Goal: Contribute content

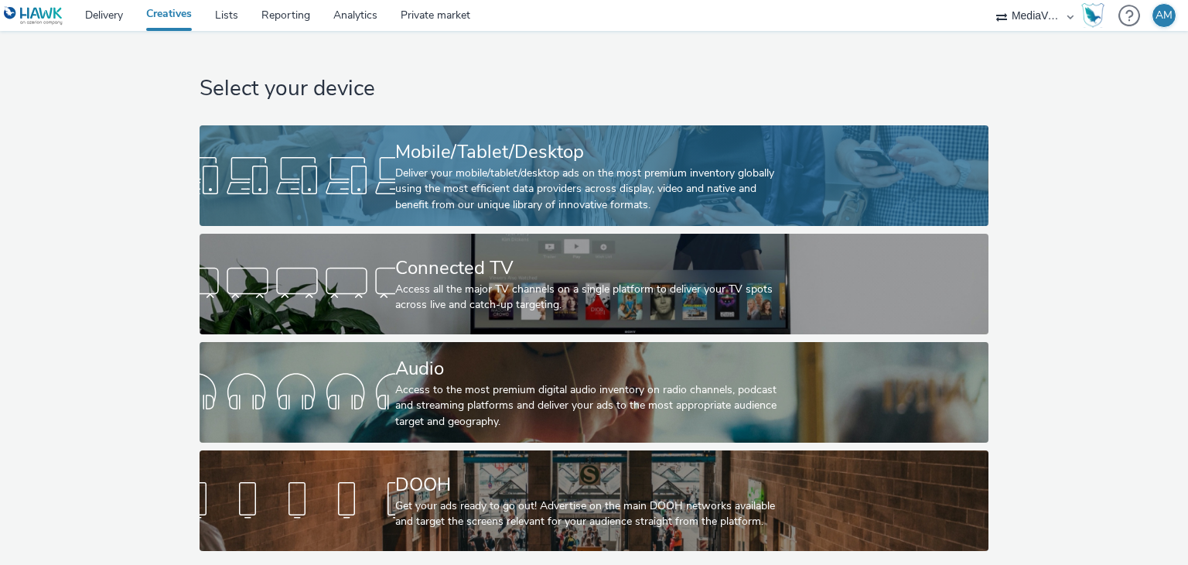
click at [390, 162] on div at bounding box center [298, 175] width 196 height 49
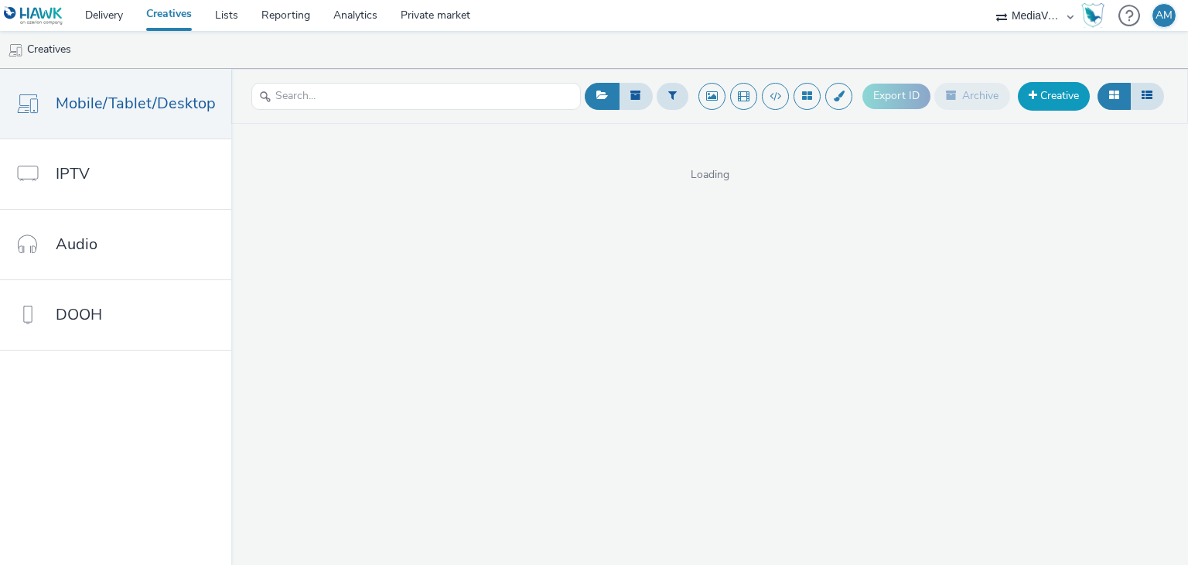
click at [1080, 93] on link "Creative" at bounding box center [1054, 96] width 72 height 28
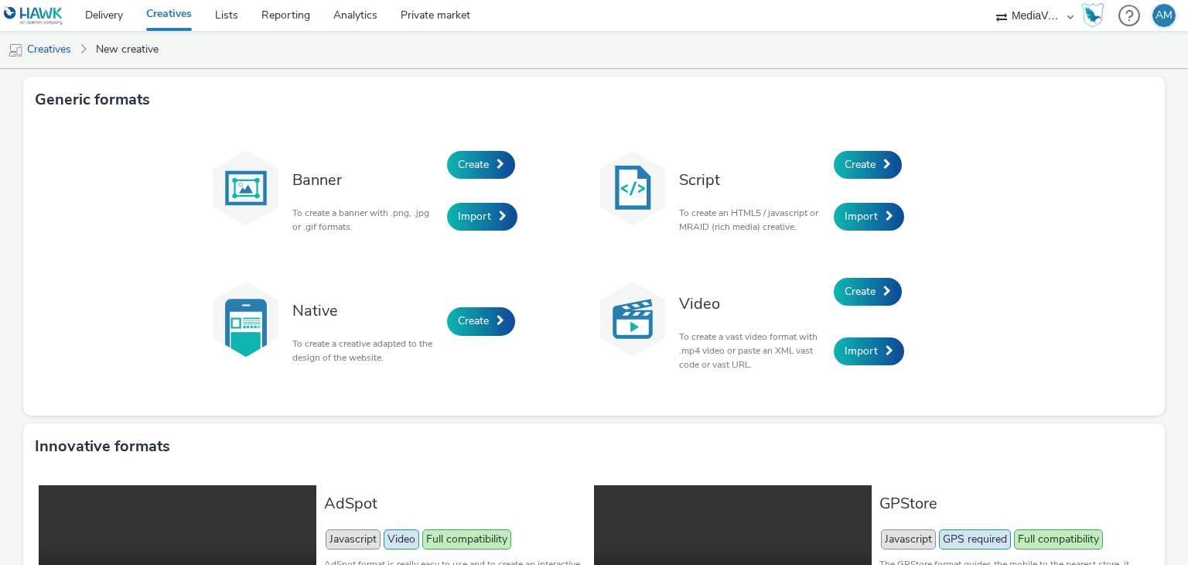
click at [845, 305] on div "Create" at bounding box center [907, 292] width 147 height 60
click at [860, 294] on span "Create" at bounding box center [860, 291] width 31 height 15
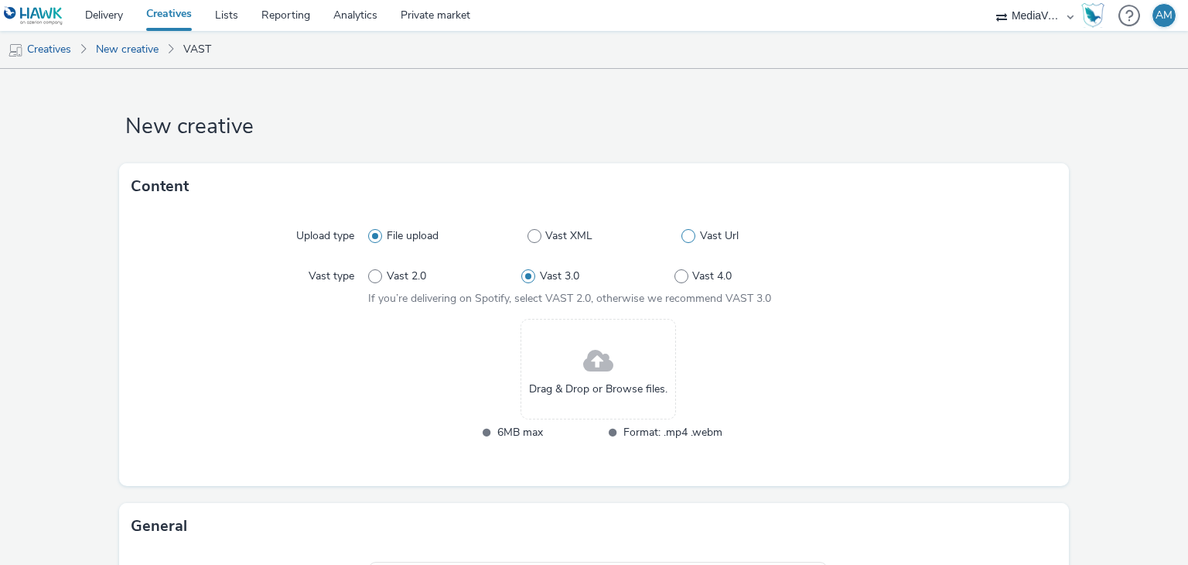
click at [705, 234] on span "Vast Url" at bounding box center [719, 235] width 39 height 15
click at [691, 234] on input "Vast Url" at bounding box center [686, 236] width 10 height 10
radio input "false"
radio input "true"
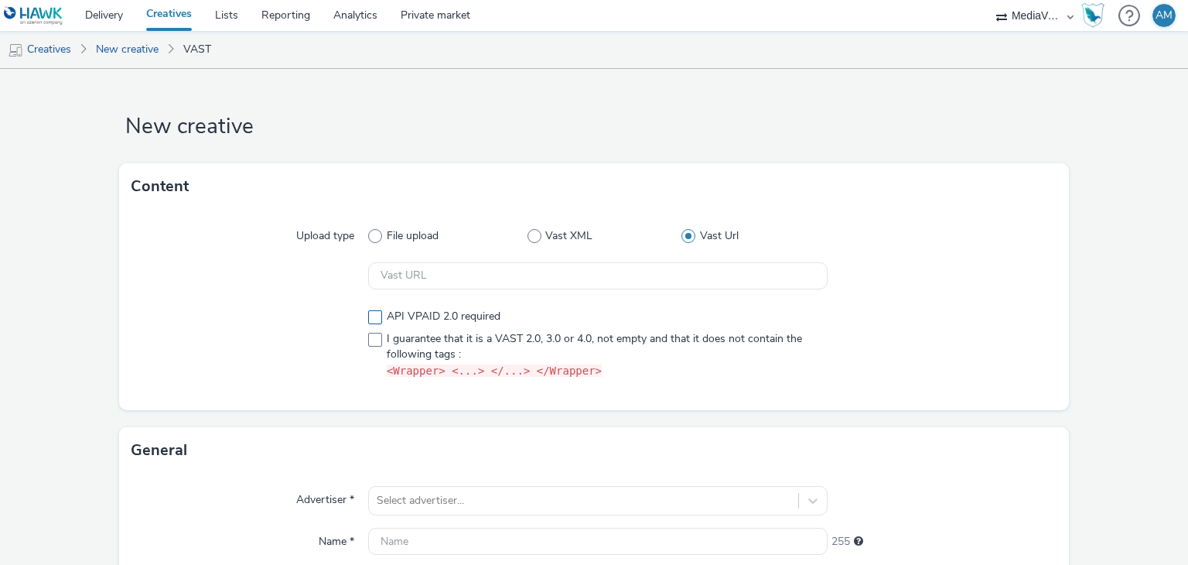
click at [406, 316] on span "API VPAID 2.0 required" at bounding box center [444, 316] width 114 height 15
checkbox input "true"
click at [404, 331] on span "I guarantee that it is a VAST 2.0, 3.0 or 4.0, not empty and that it does not c…" at bounding box center [603, 355] width 433 height 48
checkbox input "true"
paste input "Lays_KSA_Awareness_SND_Snacks_Core Audience 18-34_ROS_AudienceScope_CM360_AdSer…"
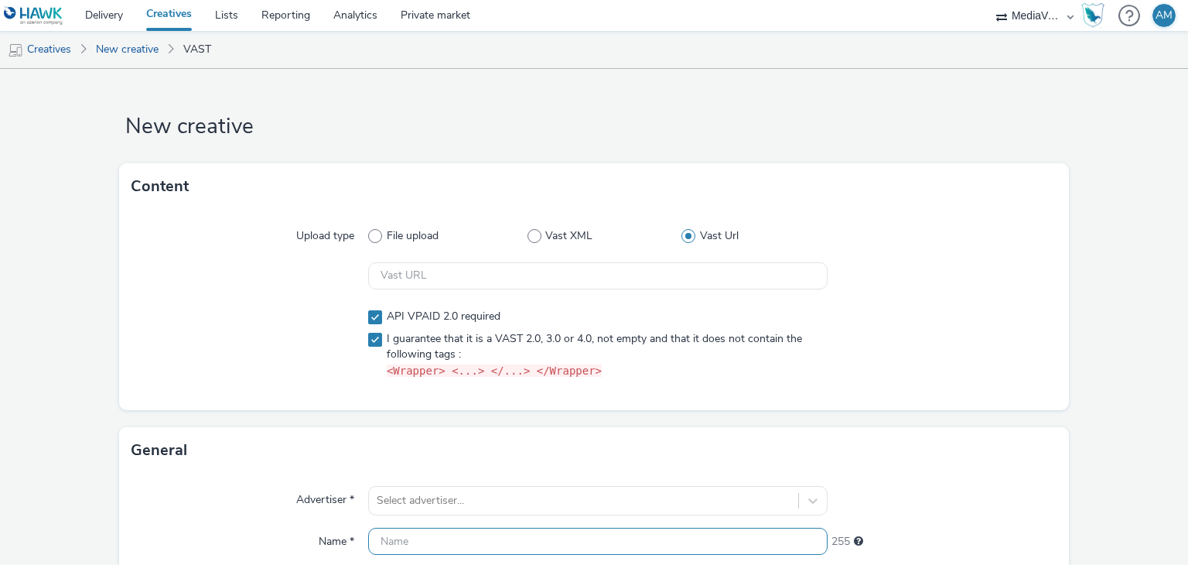
click at [425, 537] on input "text" at bounding box center [597, 540] width 459 height 27
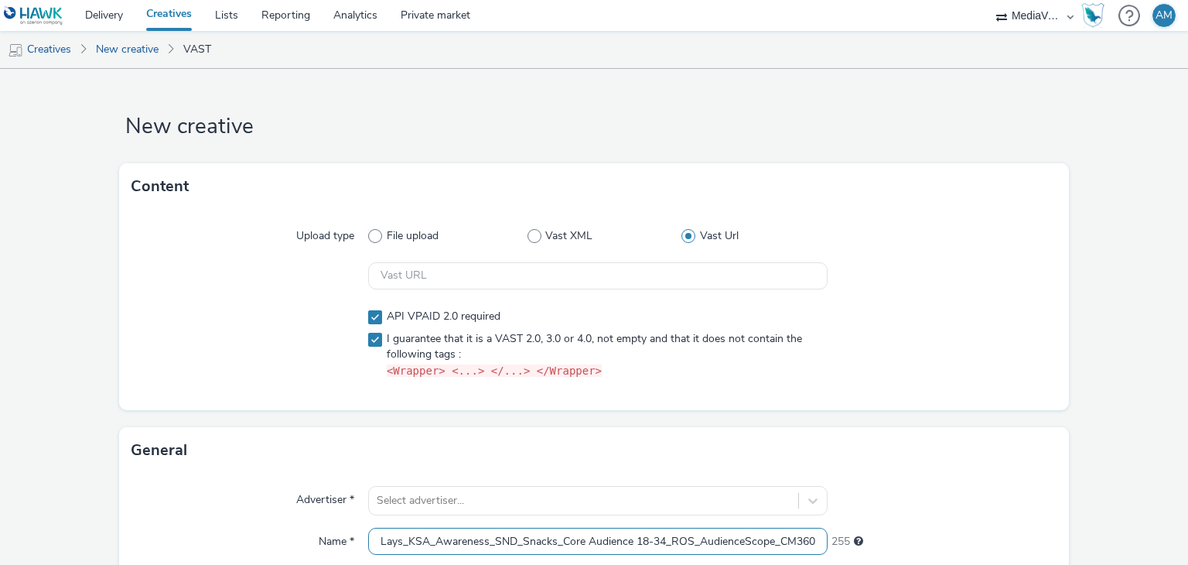
scroll to position [0, 159]
type input "Lays_KSA_Awareness_SND_Snacks_Core Audience 18-34_ROS_AudienceScope_CM360_AdSer…"
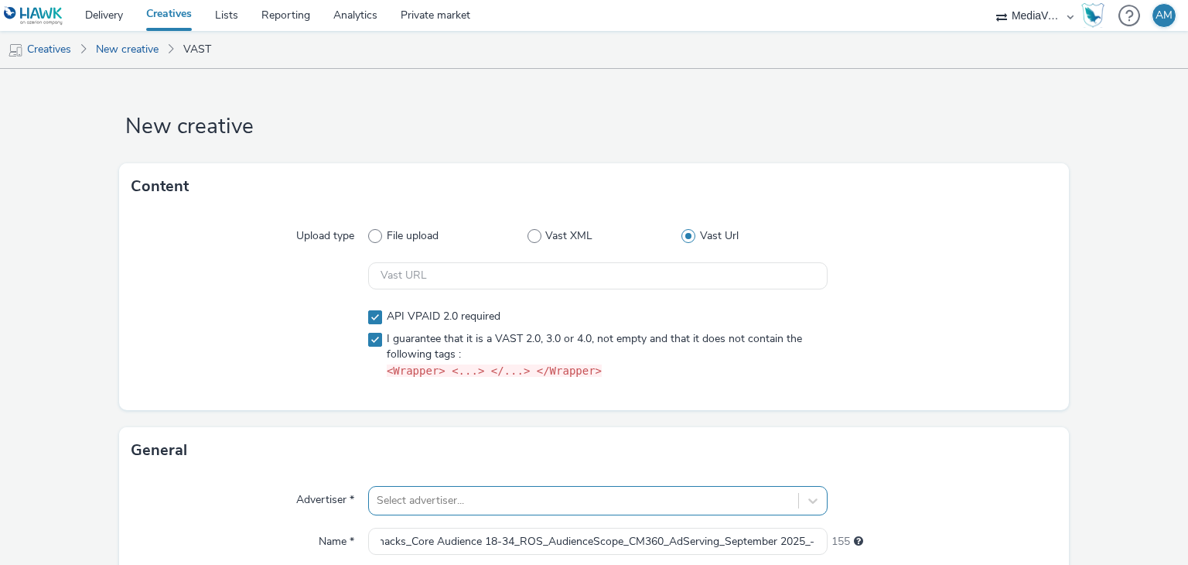
scroll to position [257, 0]
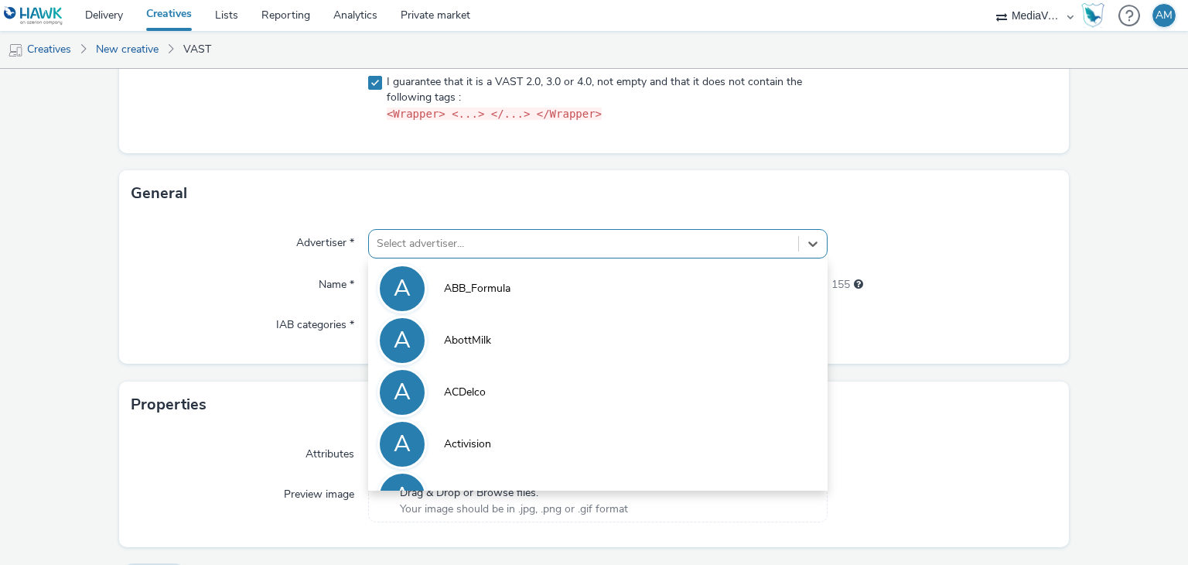
click at [483, 504] on form "New creative Content Upload type File upload Vast XML Vast Url API VPAID 2.0 re…" at bounding box center [594, 208] width 1188 height 792
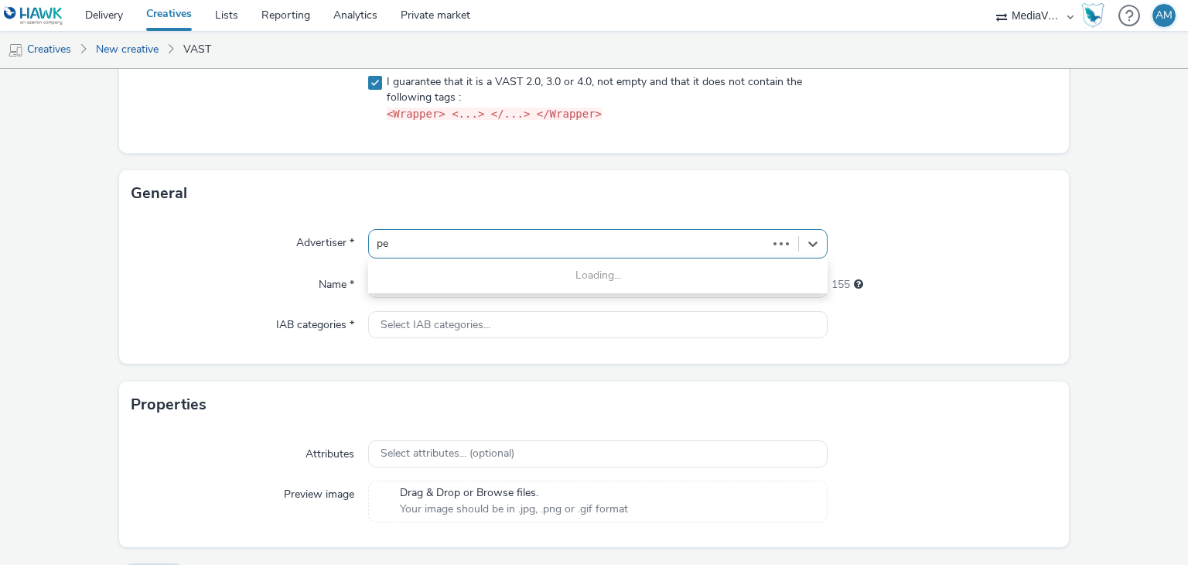
type input "pep"
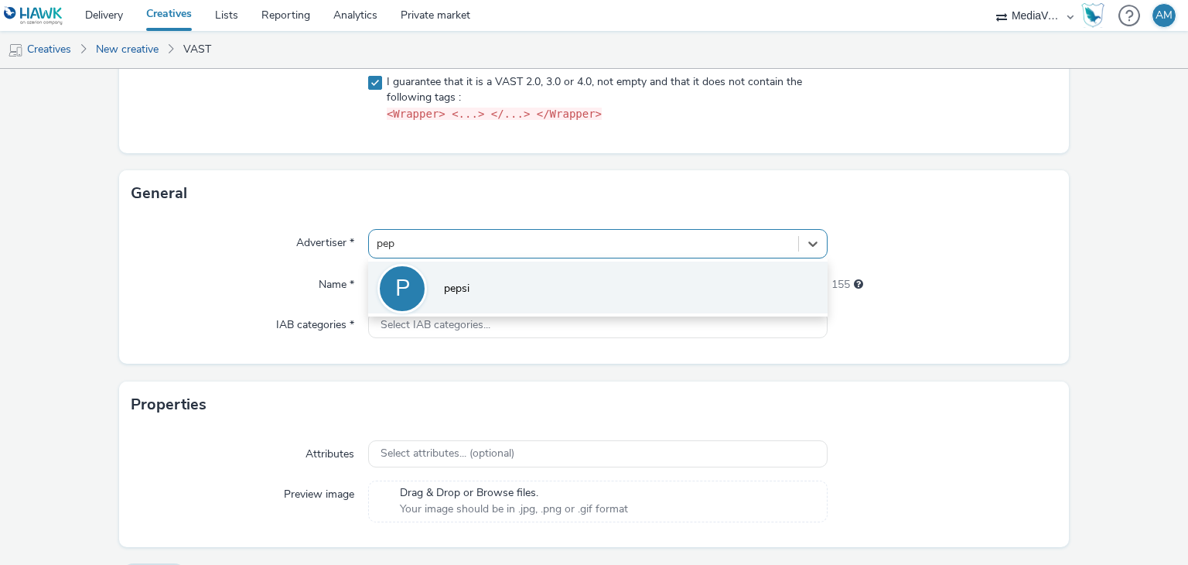
click at [488, 286] on li "P pepsi" at bounding box center [597, 287] width 459 height 52
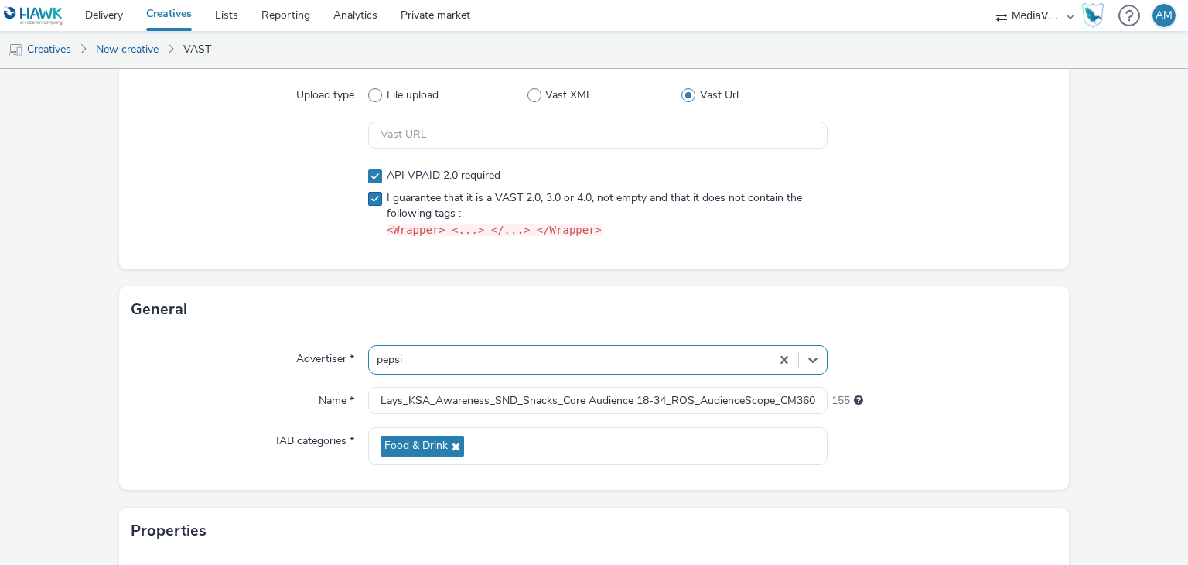
scroll to position [0, 0]
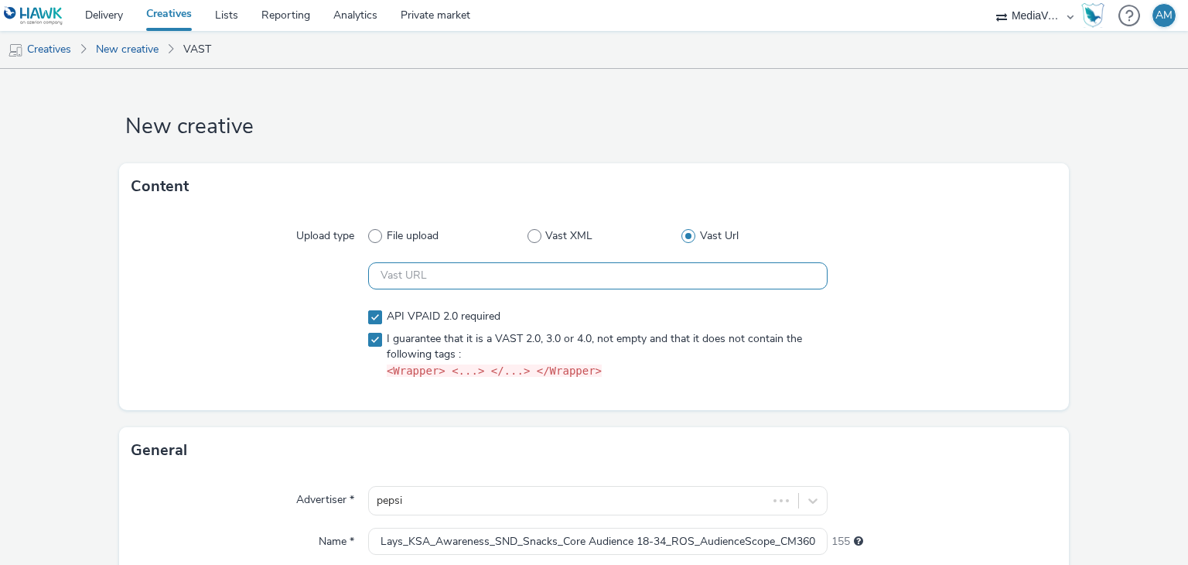
paste input "https://[DOMAIN_NAME]/ddm/pfadx/N6810.3504836AUDIENCESCOPE/B34120541.429485967;…"
click at [576, 278] on input "https://[DOMAIN_NAME]/ddm/pfadx/N6810.3504836AUDIENCESCOPE/B34120541.429485967;…" at bounding box center [597, 275] width 459 height 27
type input "https://[DOMAIN_NAME]/ddm/pfadx/N6810.3504836AUDIENCESCOPE/B34120541.429485967;…"
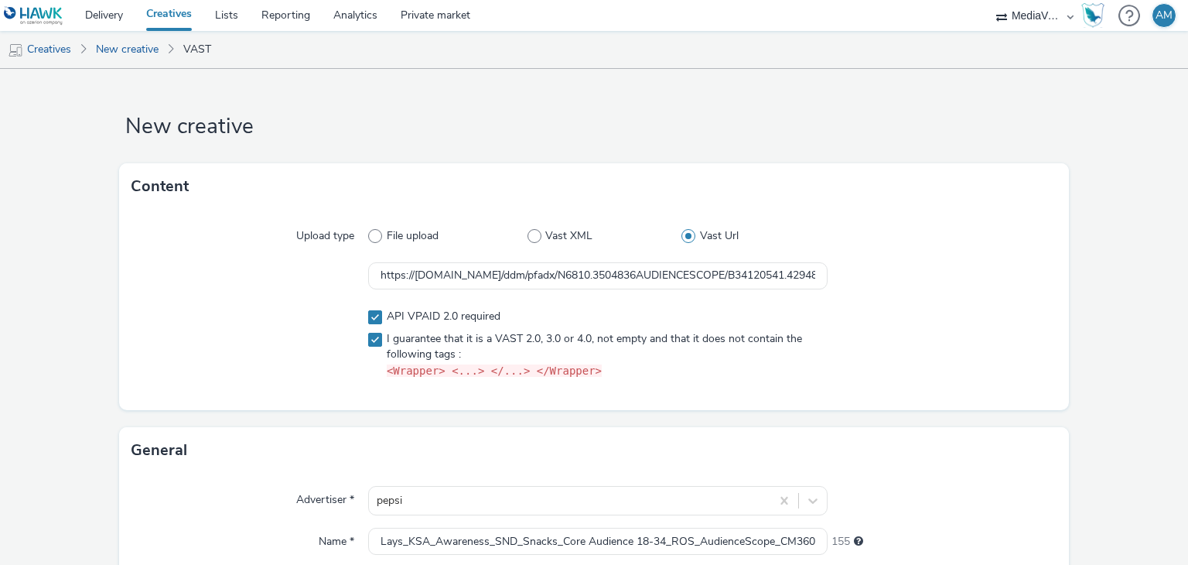
click at [995, 253] on div "Upload type File upload Vast XML Vast Url https://[DOMAIN_NAME]/ddm/pfadx/N6810…" at bounding box center [594, 310] width 950 height 200
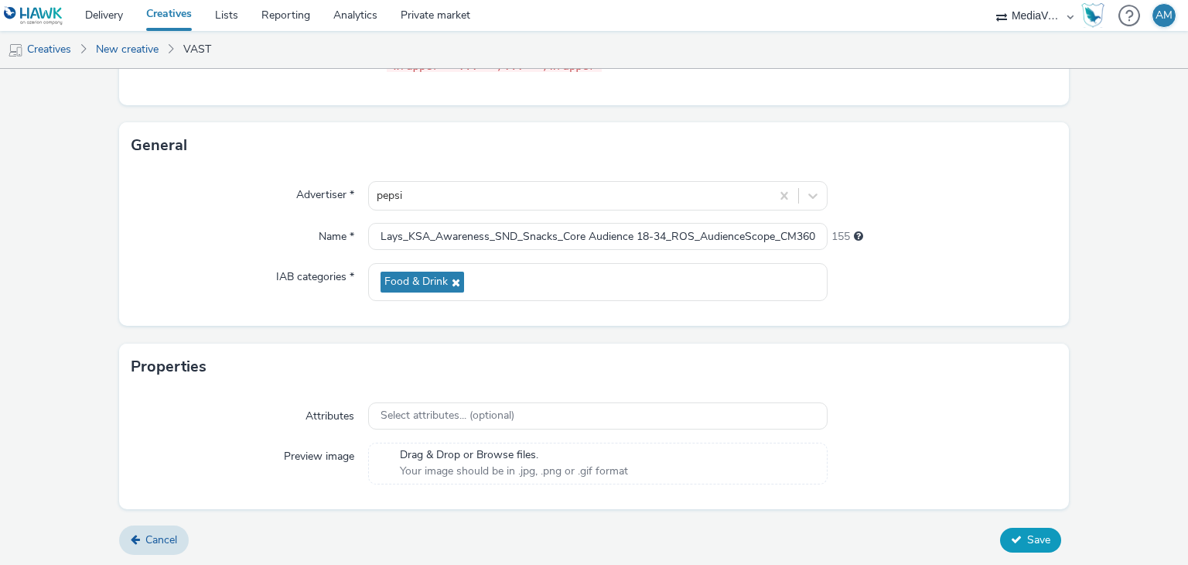
click at [1029, 532] on span "Save" at bounding box center [1038, 539] width 23 height 15
